Goal: Information Seeking & Learning: Understand process/instructions

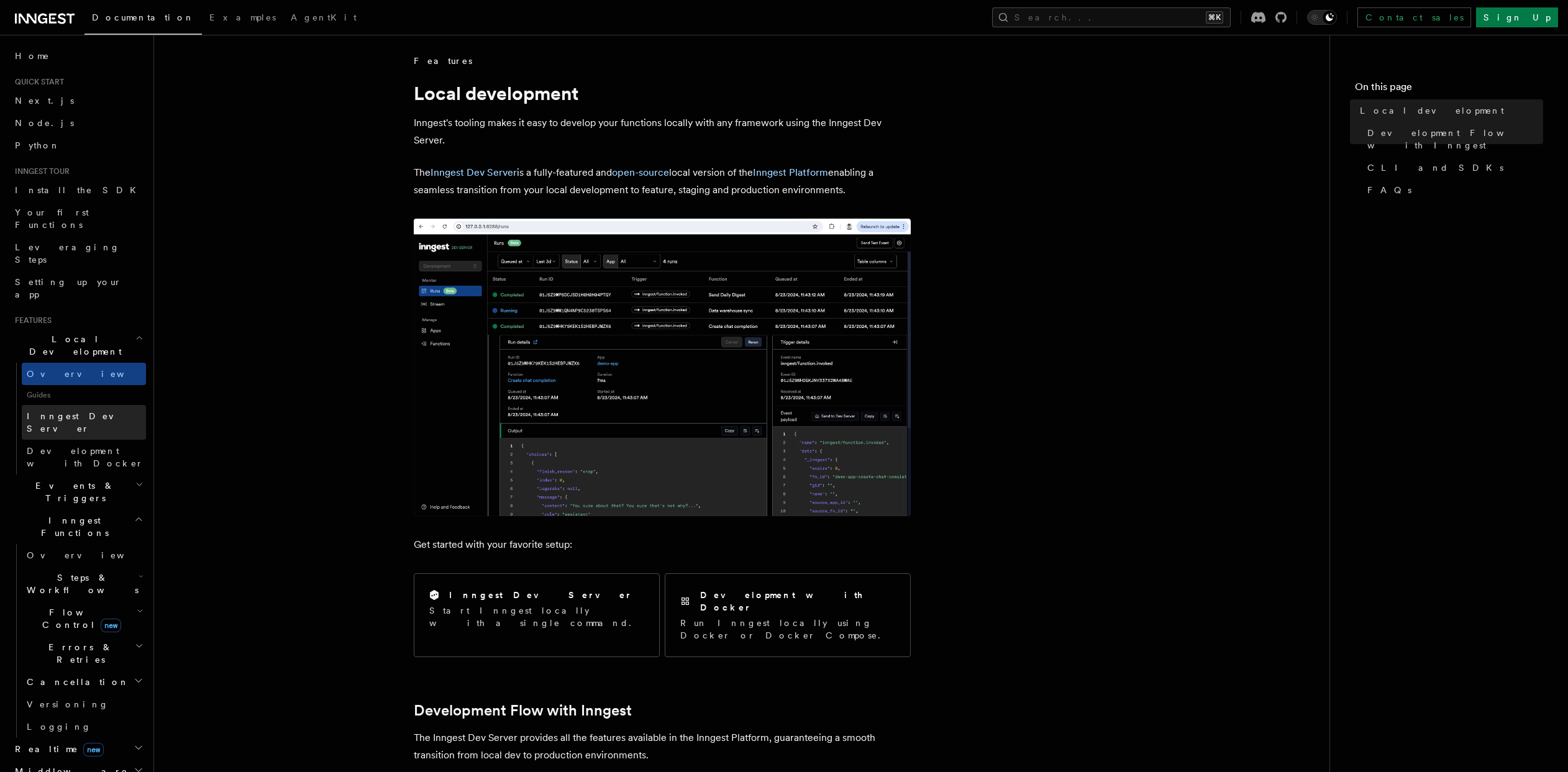
click at [83, 411] on span "Inngest Dev Server" at bounding box center [80, 423] width 106 height 22
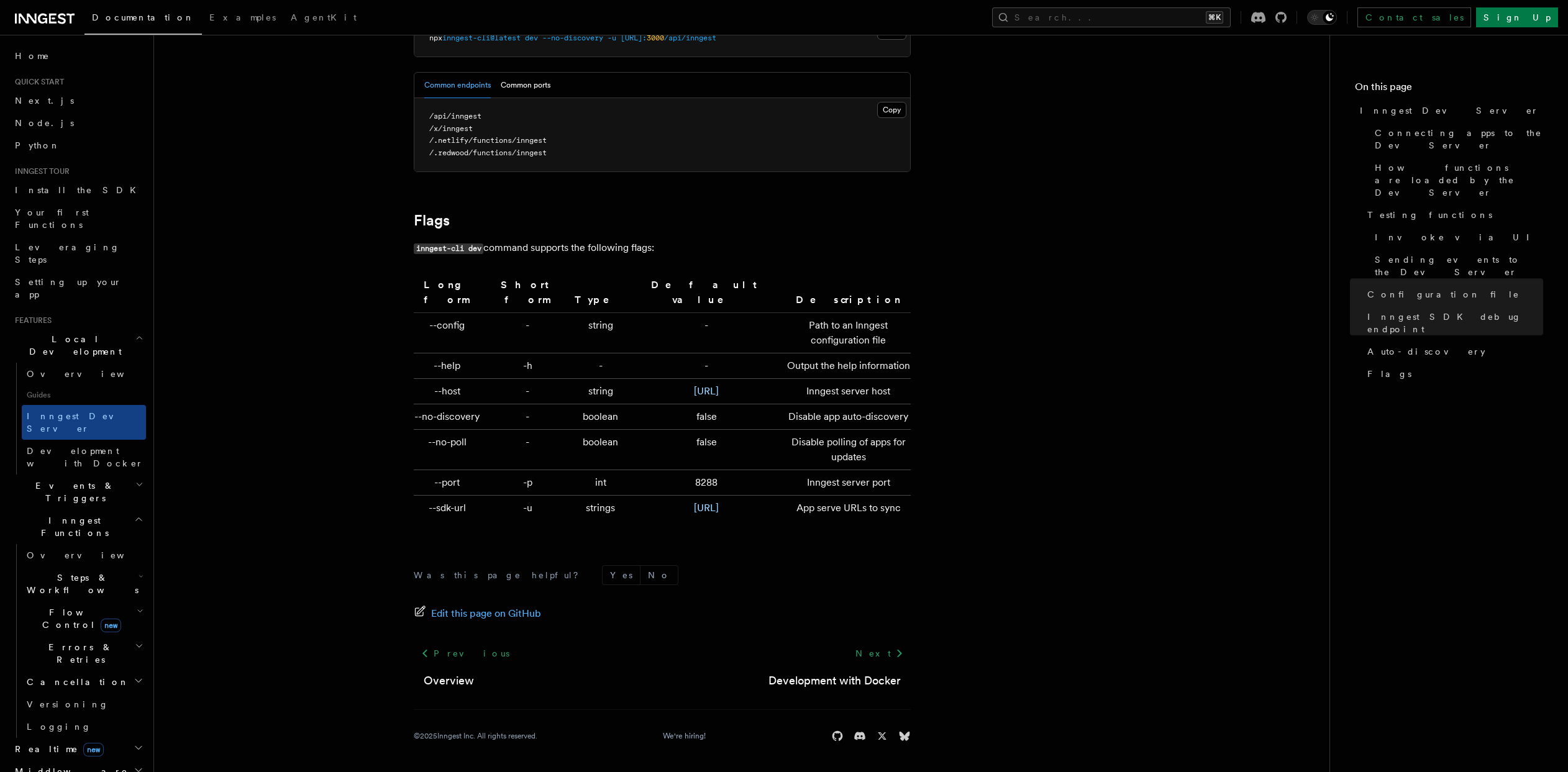
scroll to position [3923, 0]
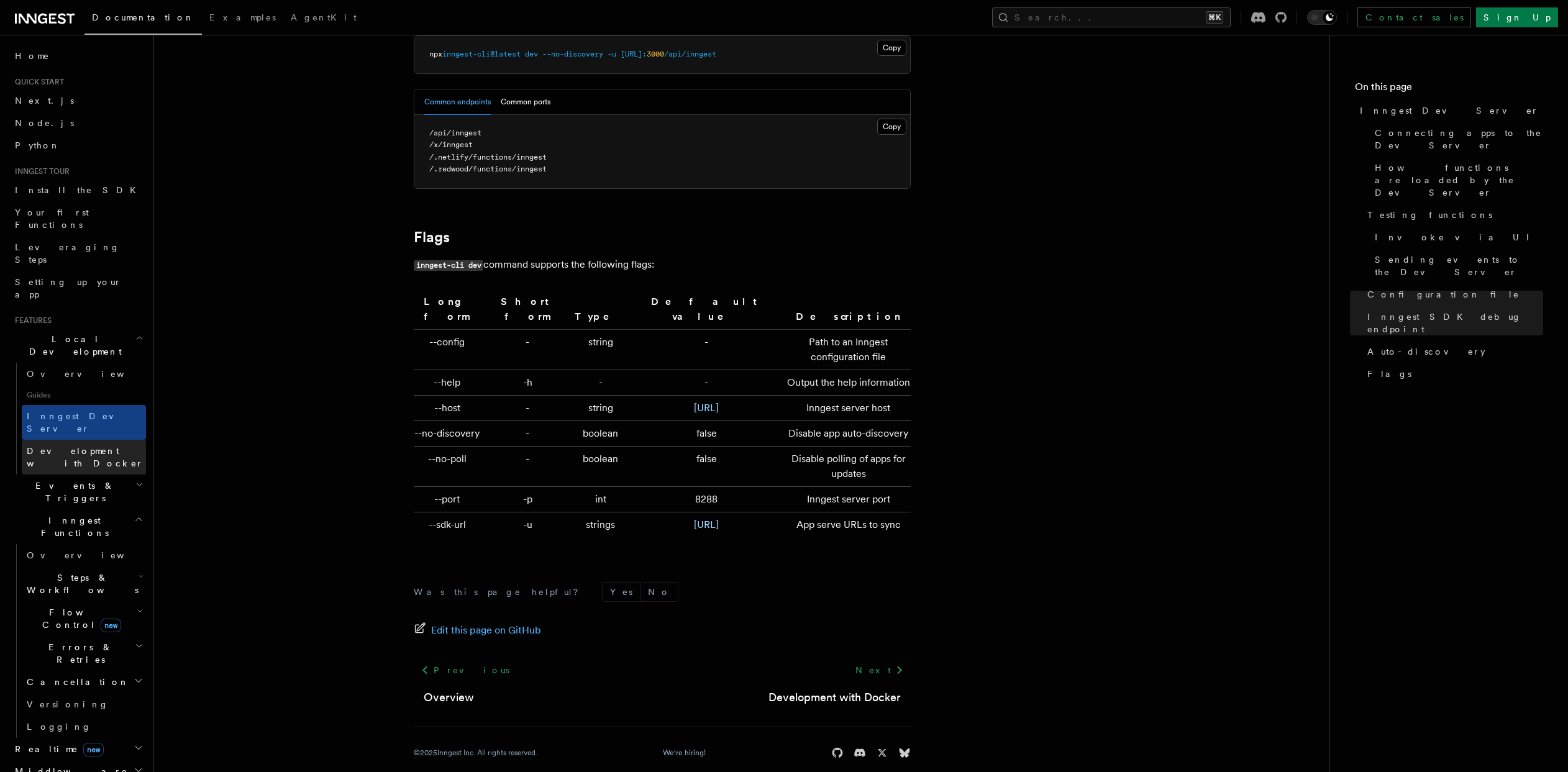
click at [89, 446] on span "Development with Docker" at bounding box center [85, 457] width 117 height 22
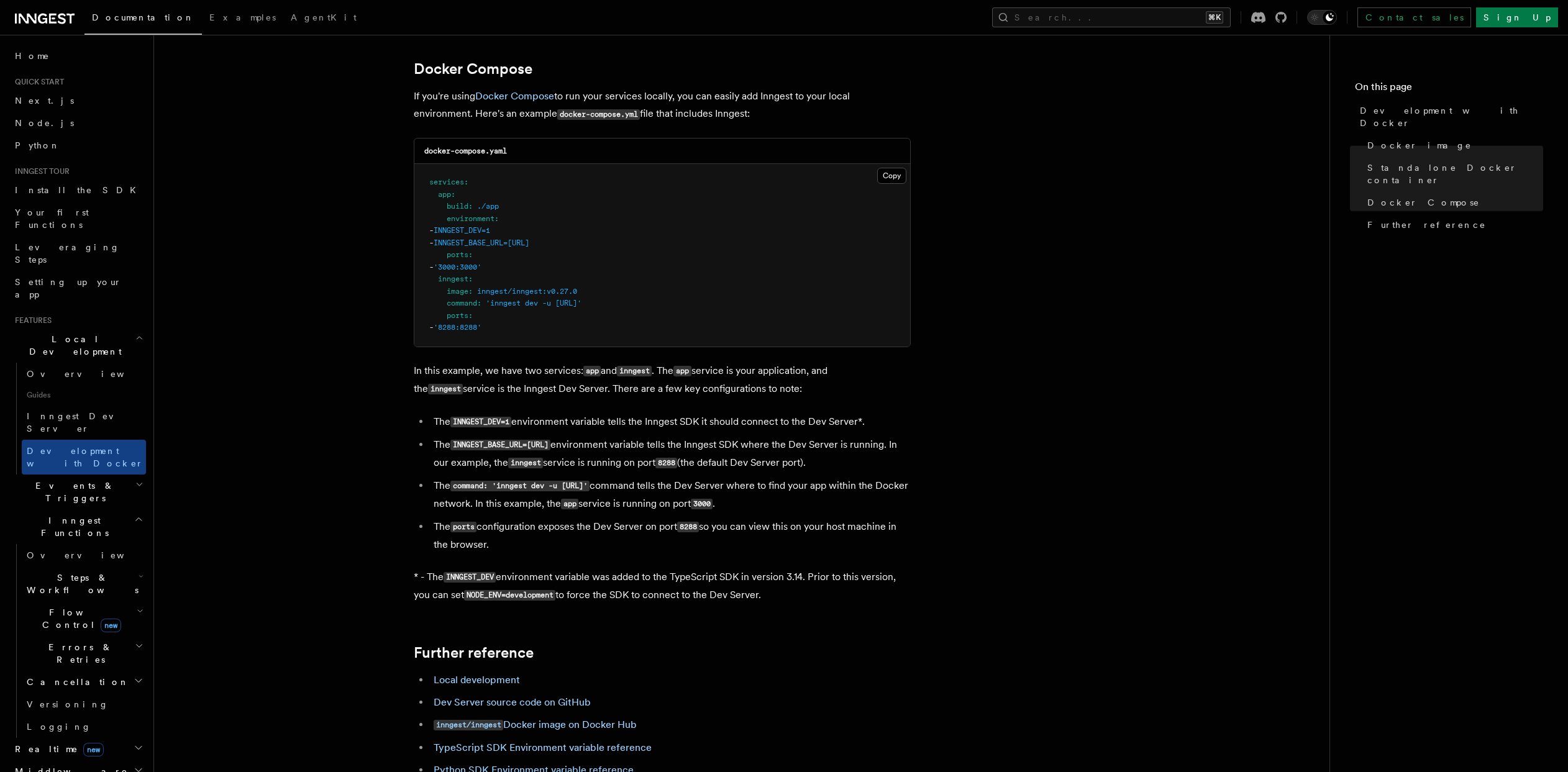
scroll to position [943, 0]
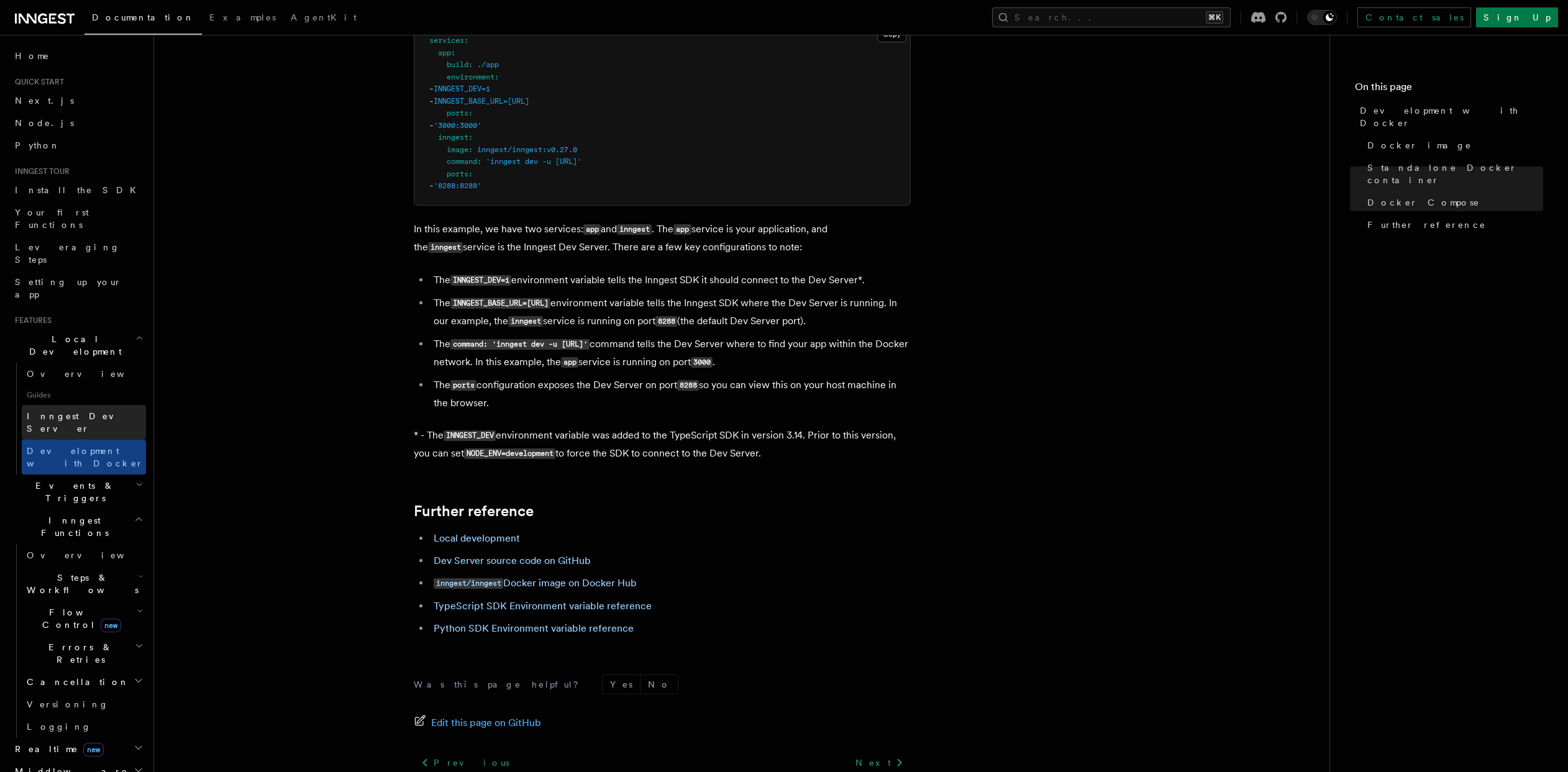
click at [52, 411] on span "Inngest Dev Server" at bounding box center [80, 423] width 106 height 22
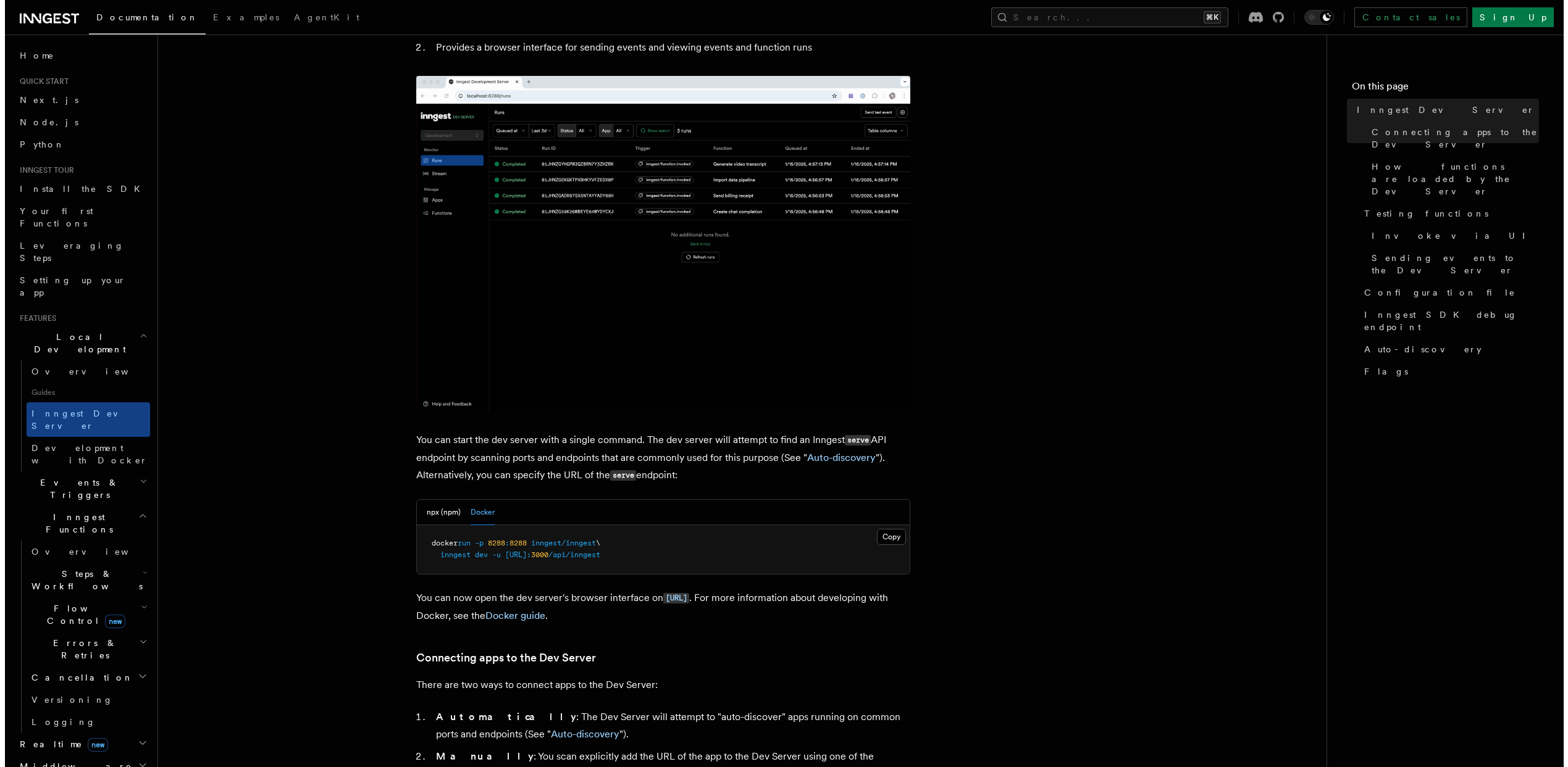
scroll to position [270, 0]
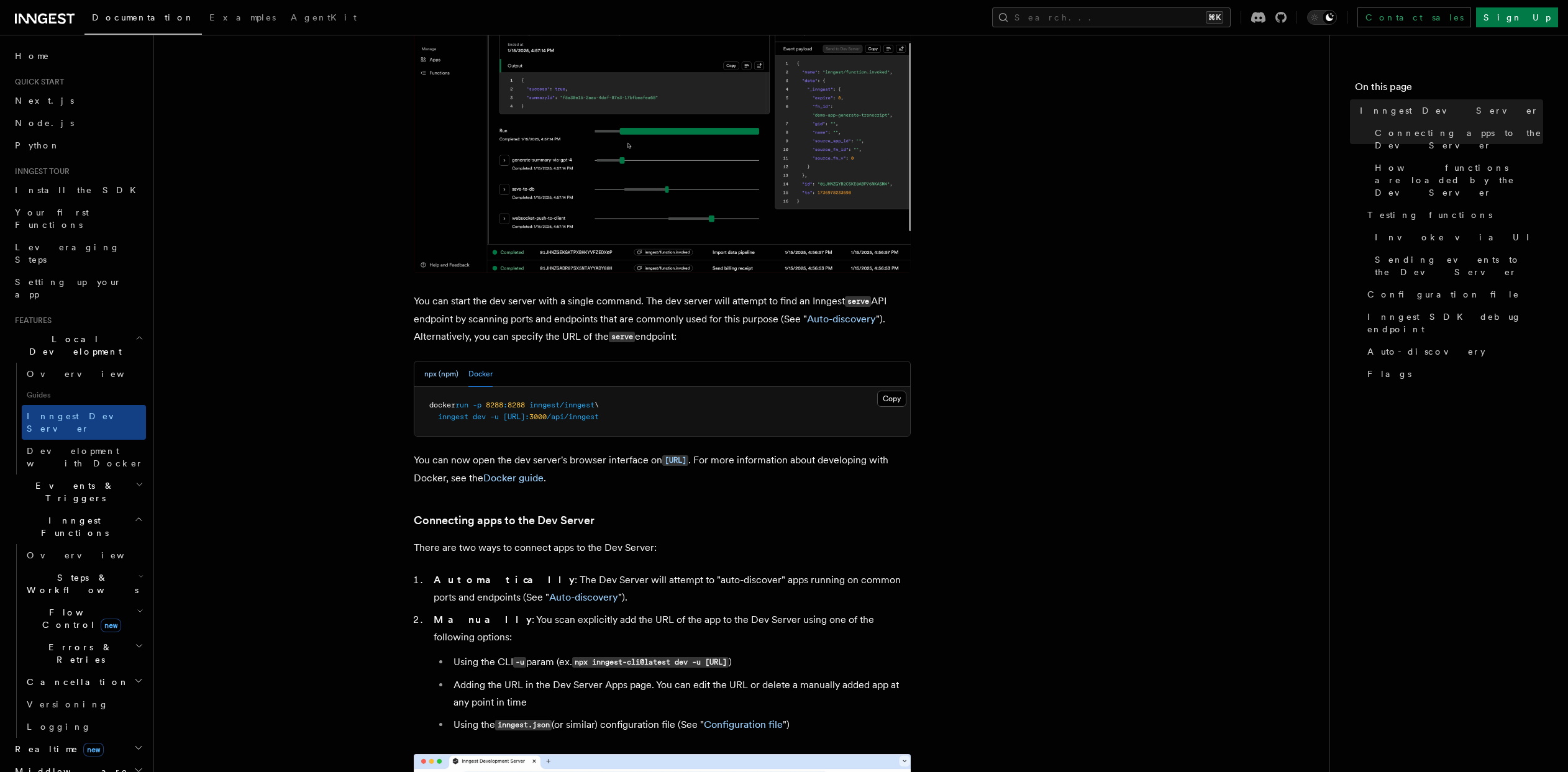
click at [451, 375] on button "npx (npm)" at bounding box center [441, 374] width 34 height 25
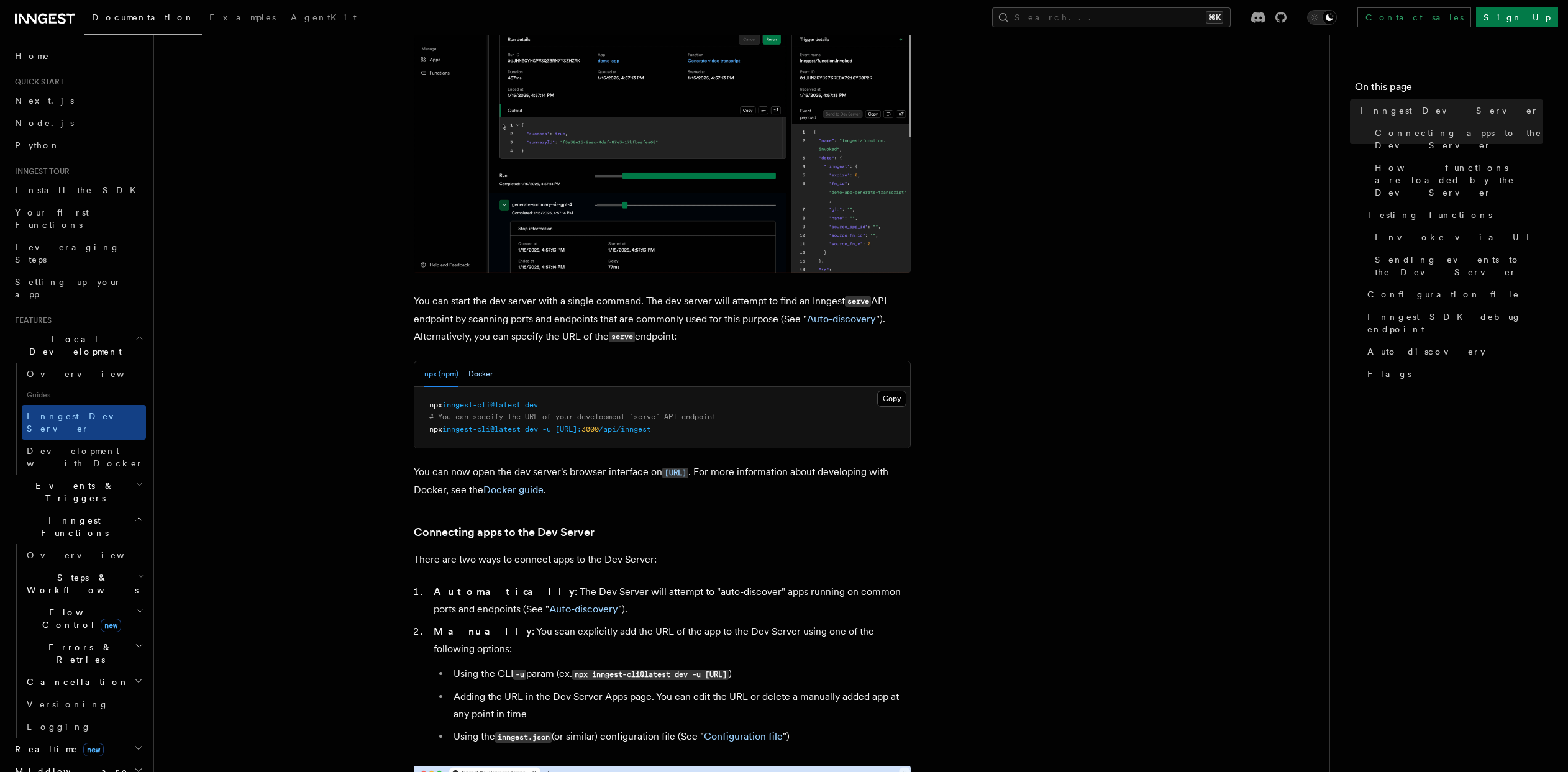
click at [474, 375] on button "Docker" at bounding box center [481, 374] width 24 height 25
